Goal: Navigation & Orientation: Find specific page/section

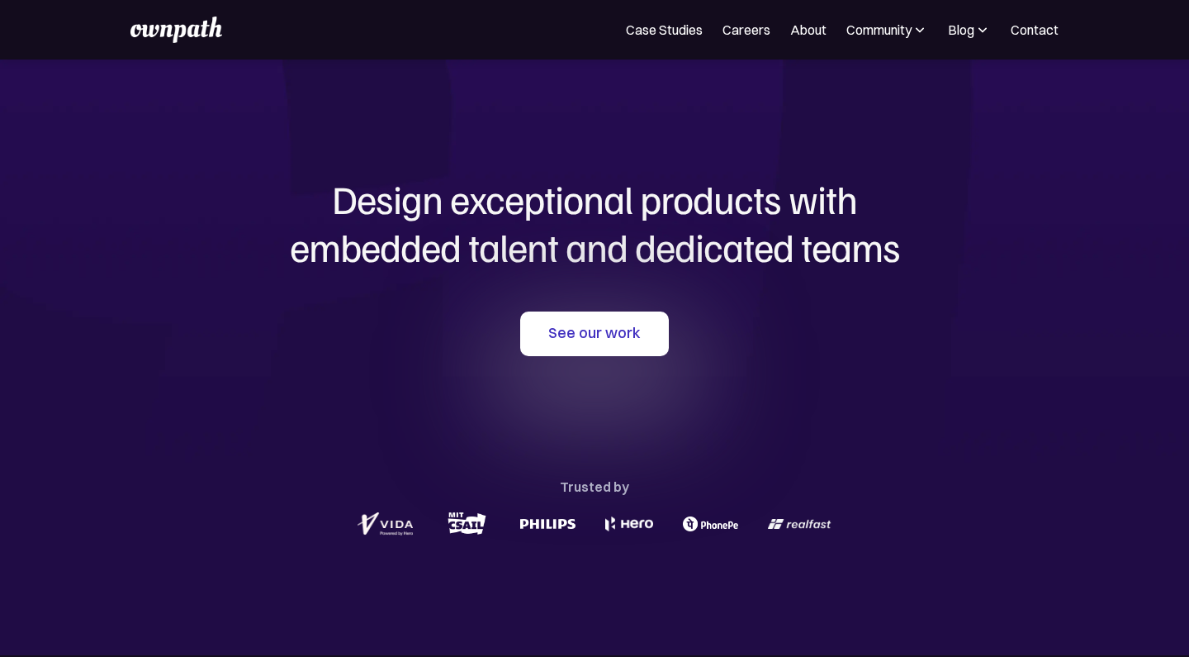
click at [193, 27] on img at bounding box center [175, 30] width 91 height 26
click at [203, 31] on img at bounding box center [175, 30] width 91 height 26
click at [211, 32] on img at bounding box center [175, 30] width 91 height 26
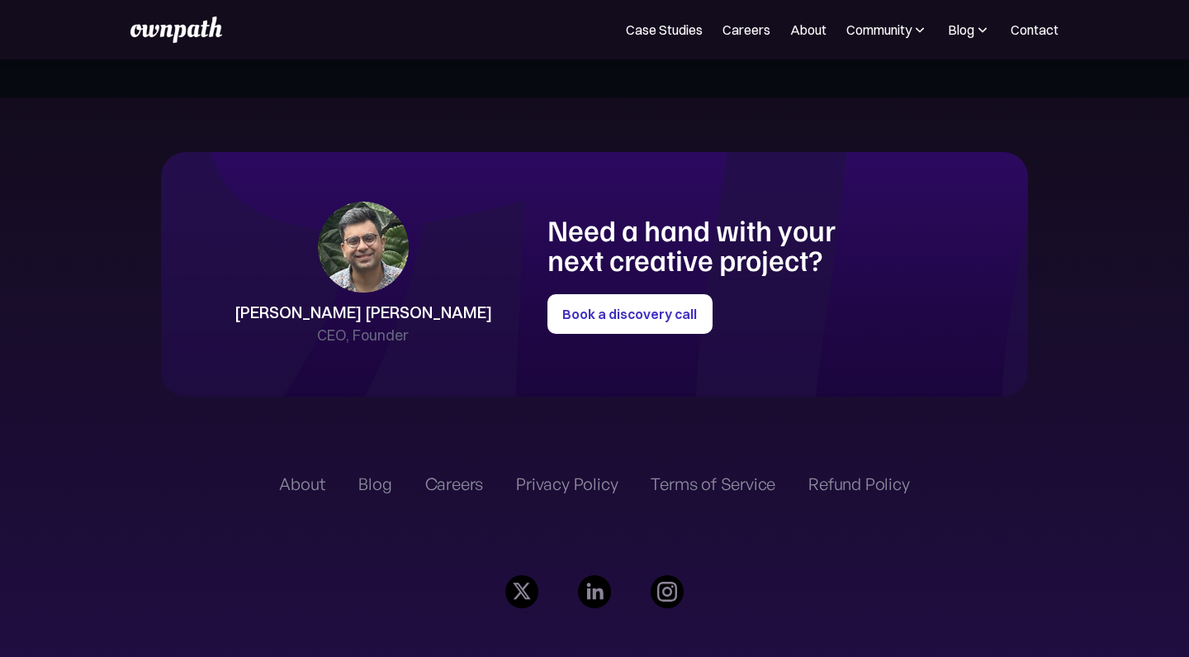
scroll to position [3560, 0]
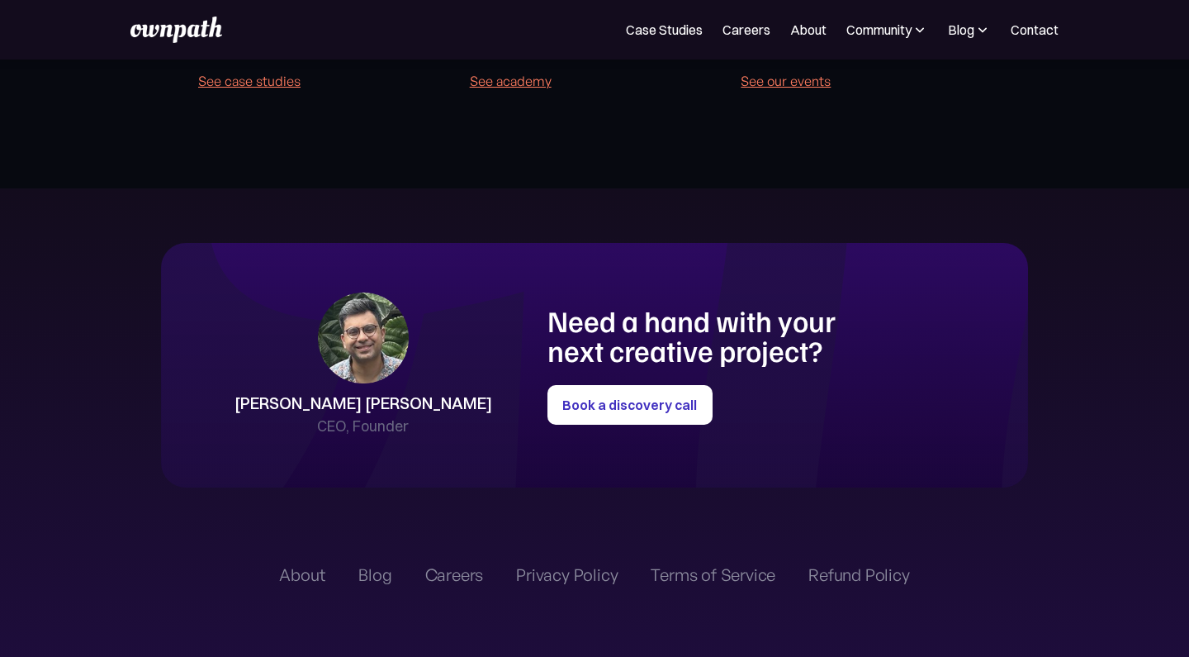
click at [784, 40] on div "Case Studies Careers About Community Events Resources Design Residency Work on …" at bounding box center [593, 30] width 927 height 26
click at [795, 26] on link "About" at bounding box center [808, 30] width 36 height 20
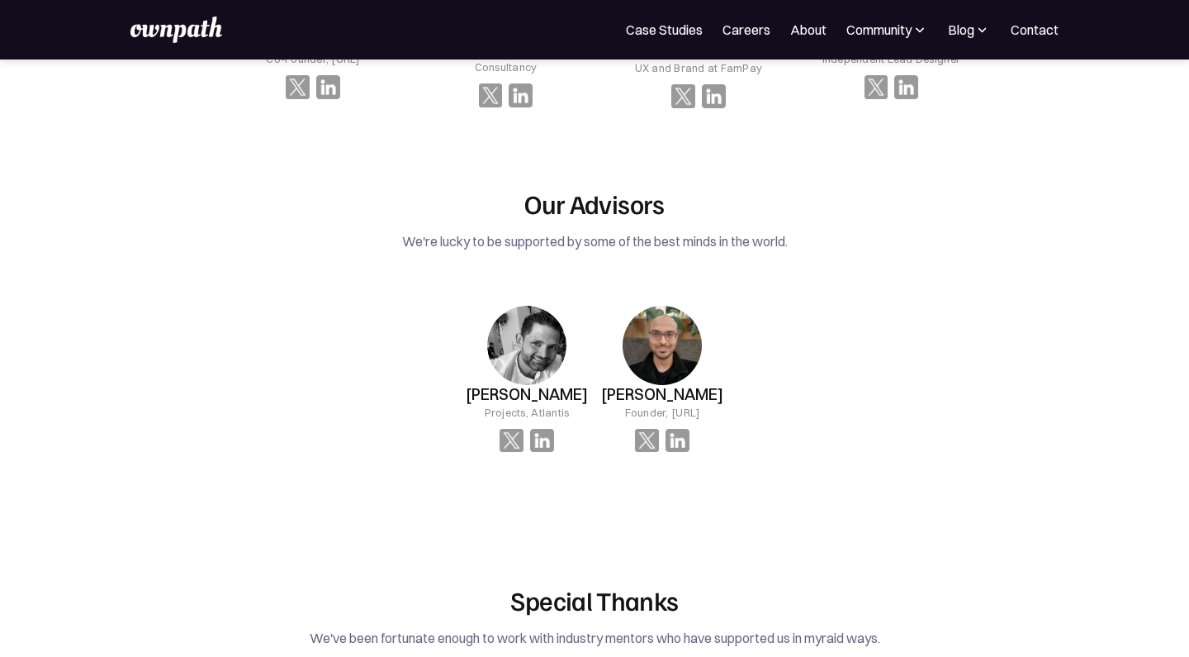
scroll to position [2260, 0]
